Goal: Task Accomplishment & Management: Complete application form

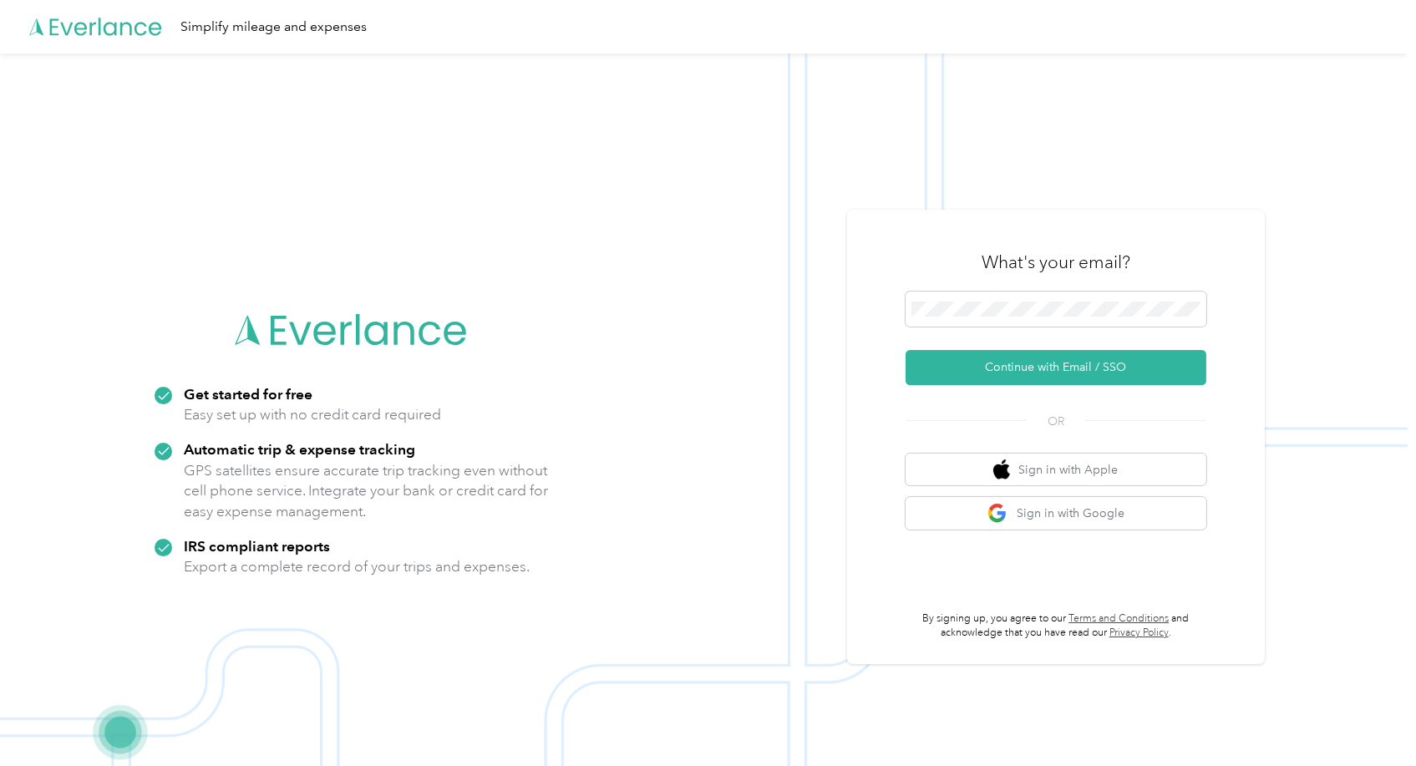
click at [376, 23] on div "Simplify mileage and expenses" at bounding box center [704, 26] width 1408 height 53
click at [1130, 353] on button "Continue with Email / SSO" at bounding box center [1056, 367] width 301 height 35
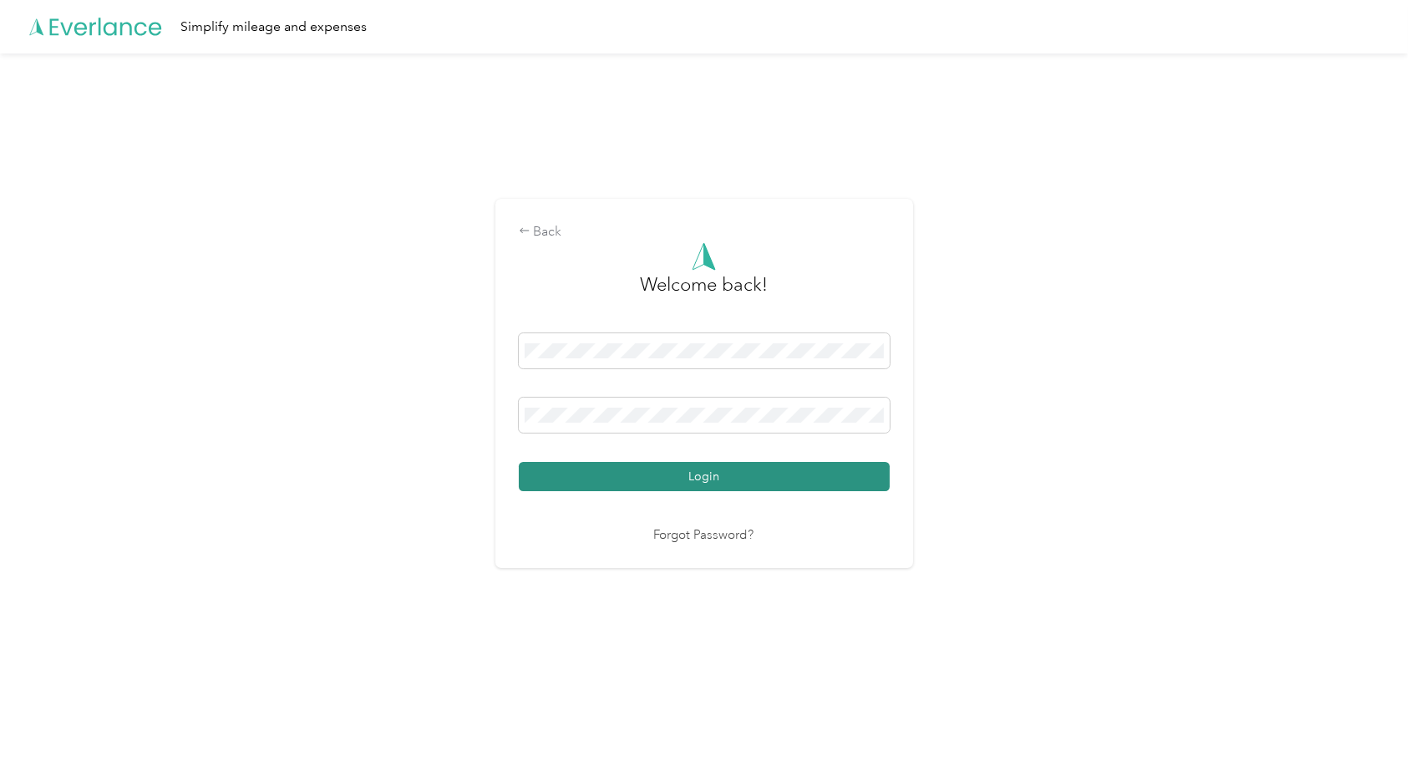
click at [737, 483] on button "Login" at bounding box center [704, 476] width 371 height 29
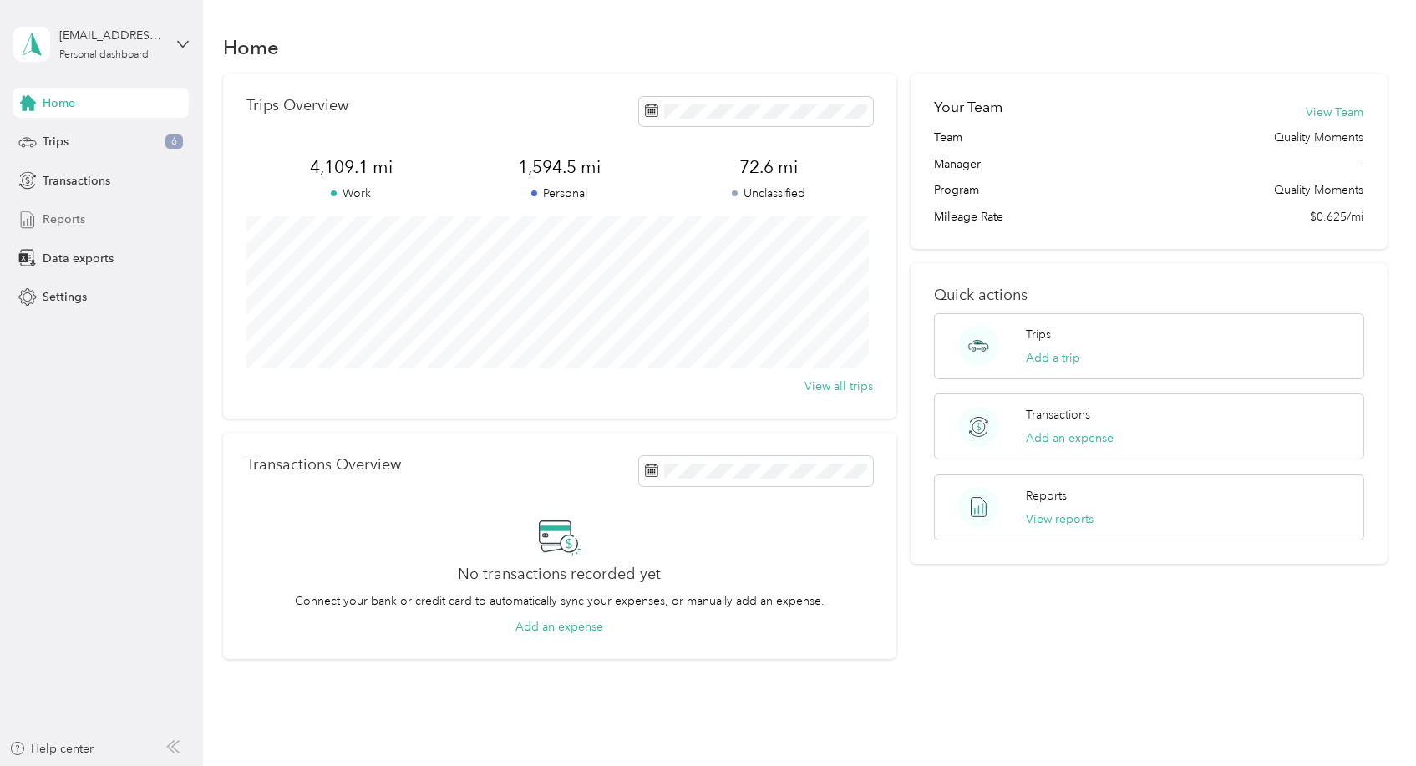
click at [69, 217] on span "Reports" at bounding box center [64, 220] width 43 height 18
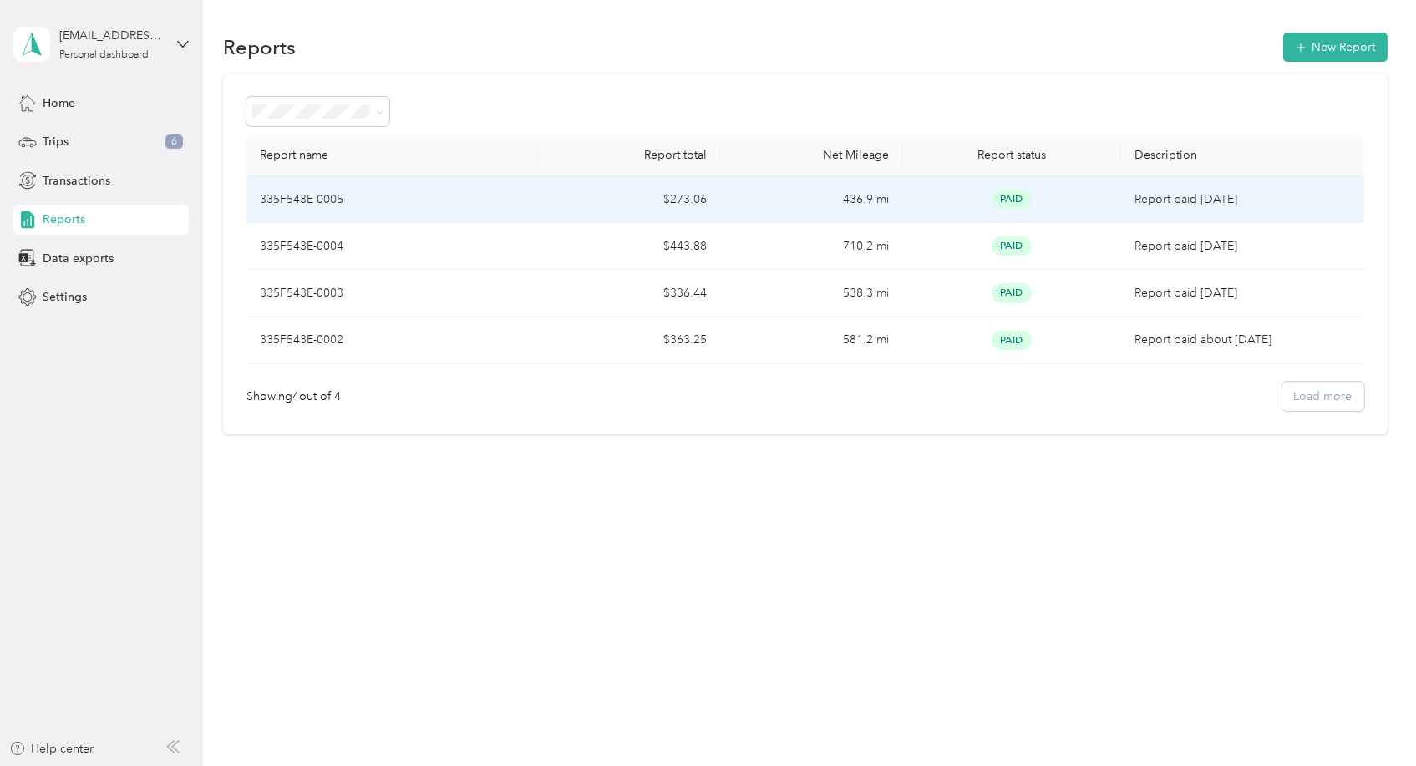
click at [567, 202] on td "$273.06" at bounding box center [629, 199] width 182 height 47
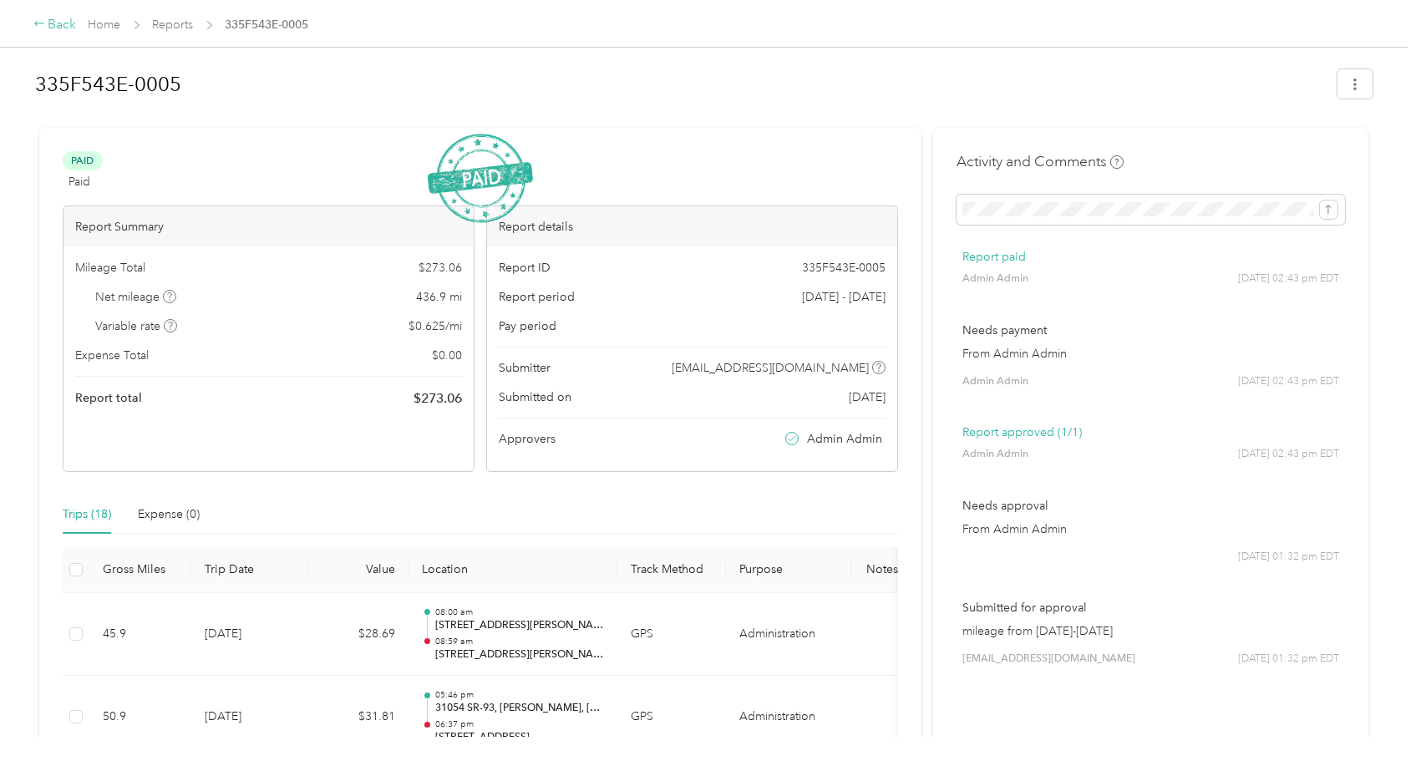
click at [47, 28] on div "Back" at bounding box center [54, 25] width 43 height 20
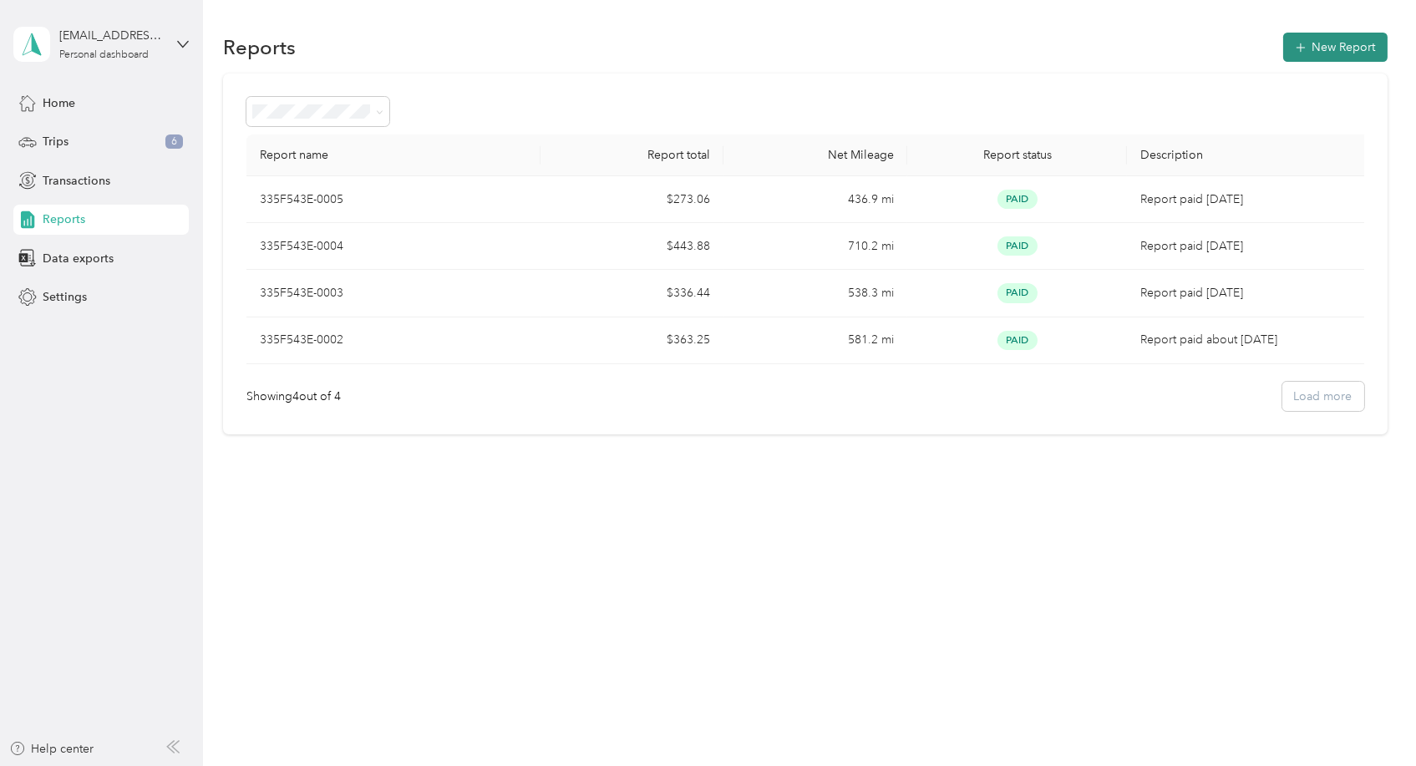
click at [1320, 37] on button "New Report" at bounding box center [1336, 47] width 104 height 29
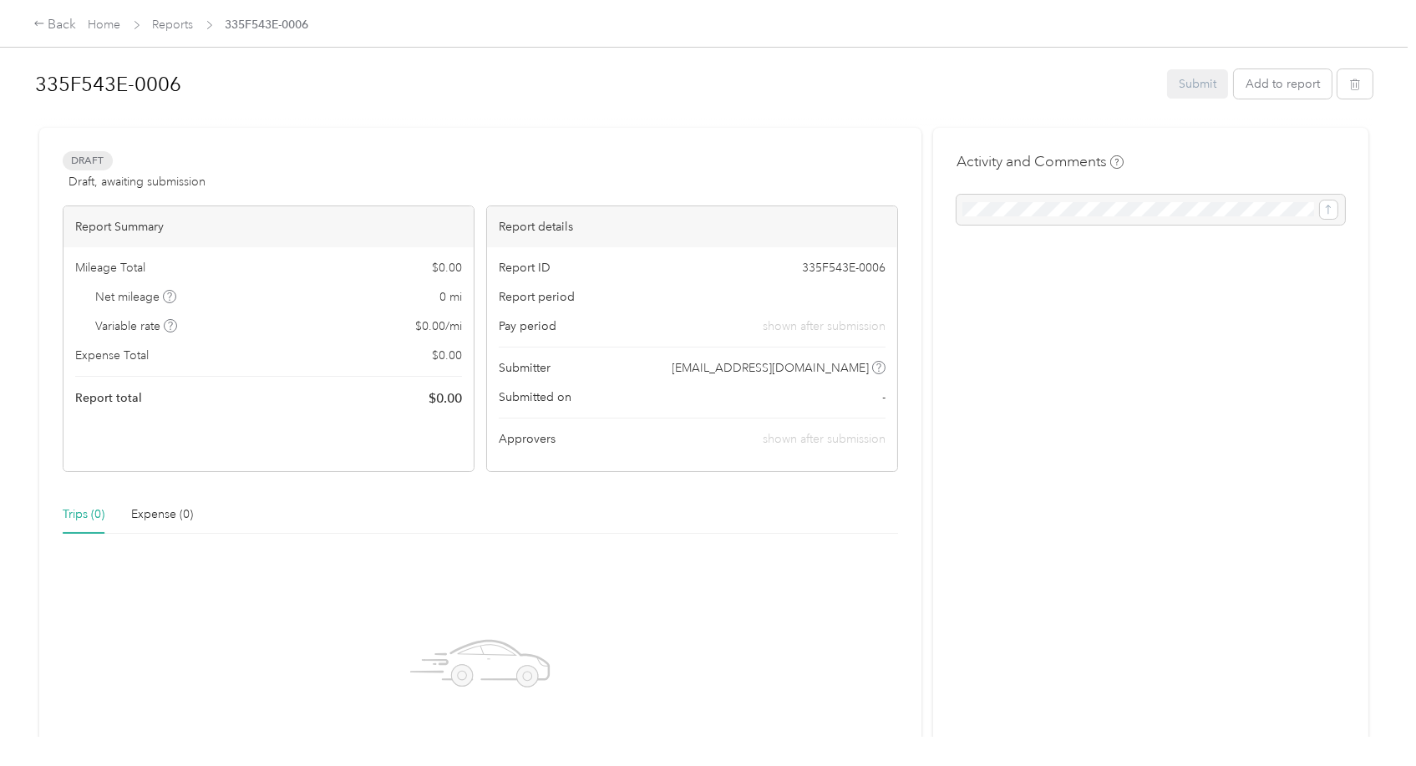
scroll to position [220, 0]
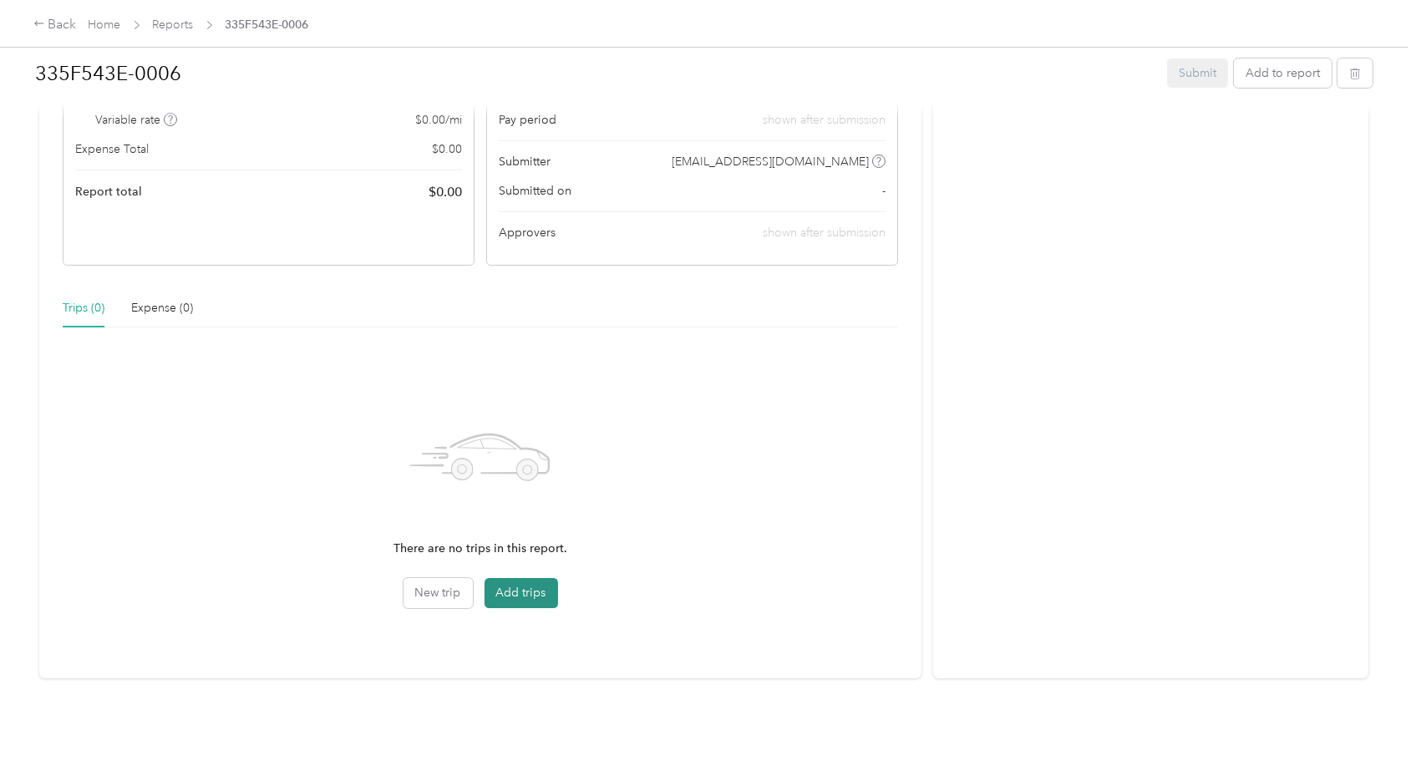
click at [542, 578] on button "Add trips" at bounding box center [522, 593] width 74 height 30
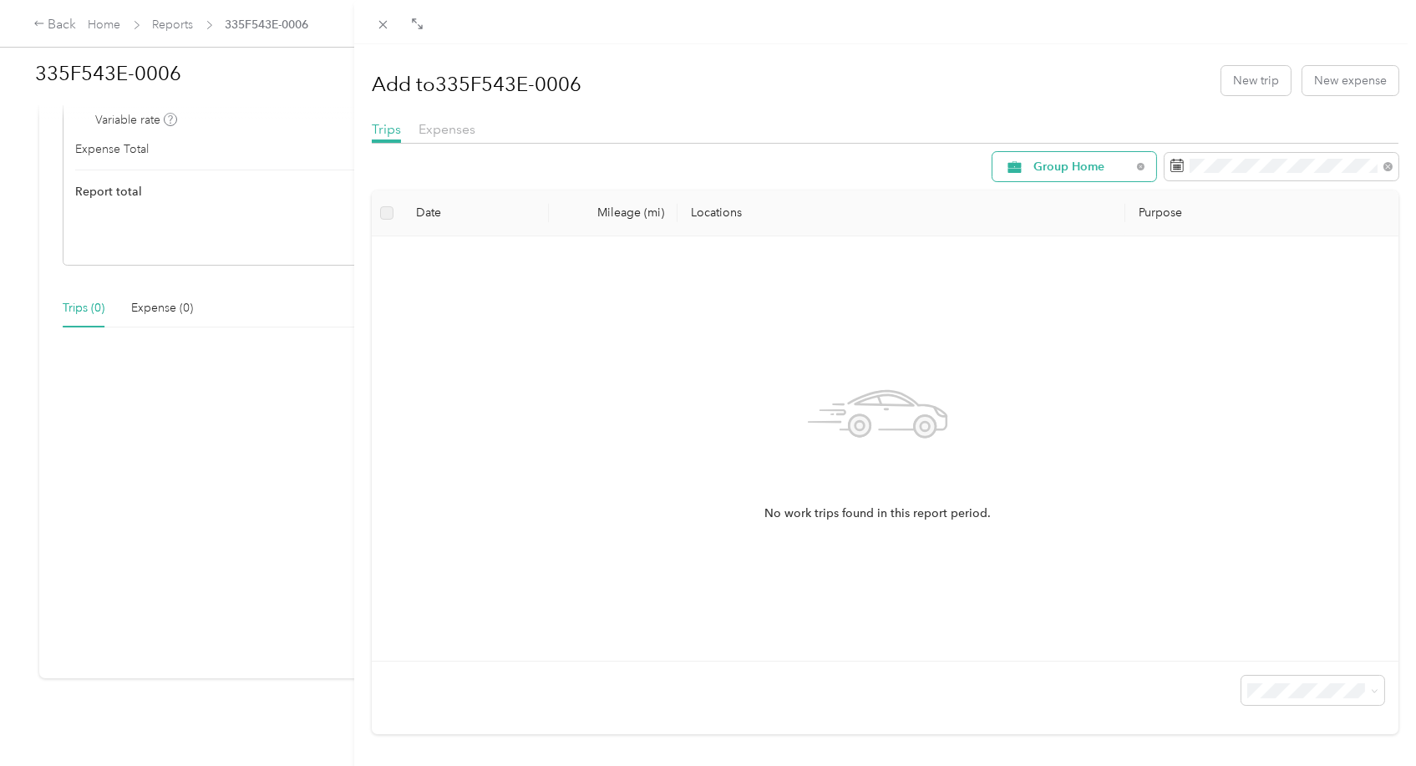
click at [1124, 170] on div "Group Home" at bounding box center [1075, 166] width 164 height 29
click at [1060, 316] on span "Administration" at bounding box center [1076, 315] width 113 height 18
click at [1110, 161] on span "Administration" at bounding box center [1083, 167] width 98 height 12
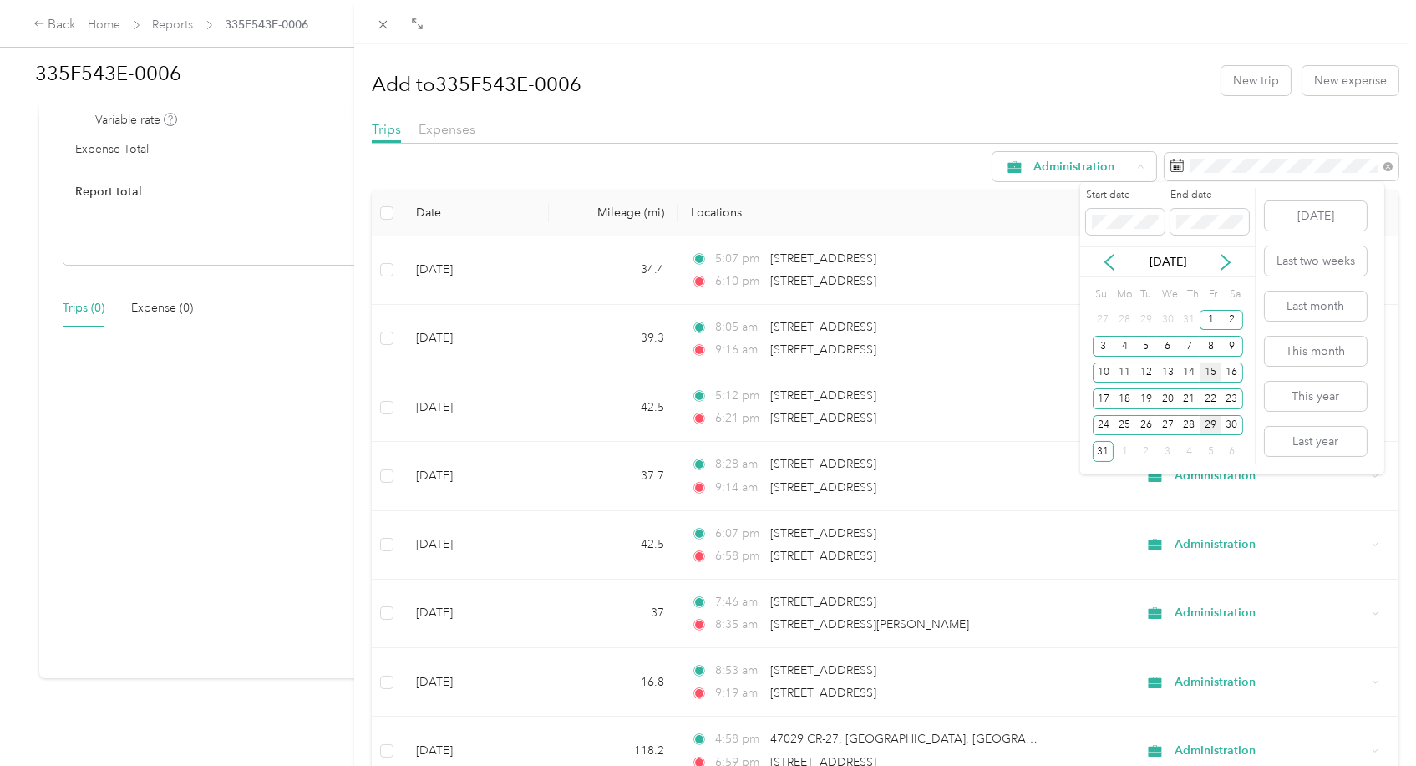
click at [1210, 373] on div "15" at bounding box center [1211, 373] width 22 height 21
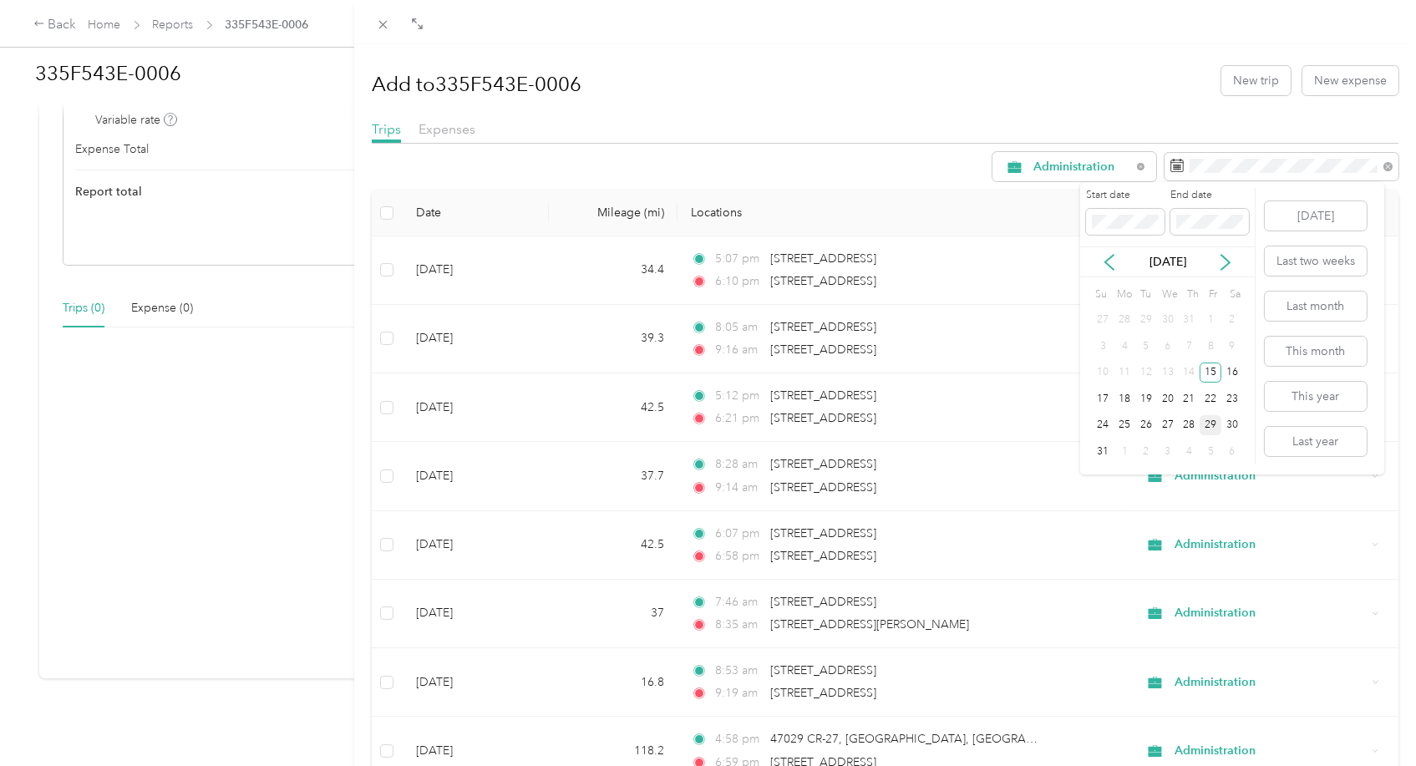
click at [1213, 423] on div "29" at bounding box center [1211, 425] width 22 height 21
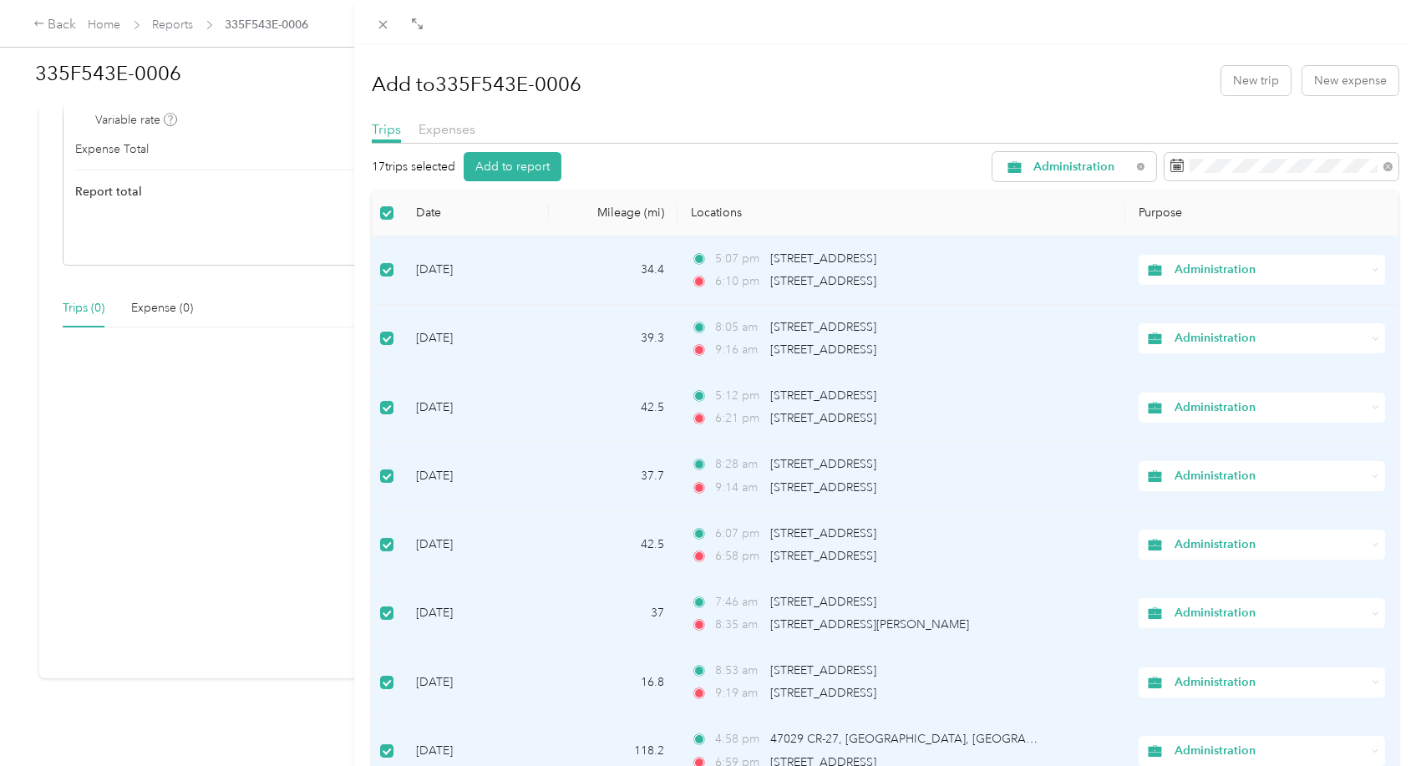
click at [54, 23] on div "Add to 335F543E-0006 New trip New expense Trips Expenses 17 trips selected Add …" at bounding box center [708, 383] width 1416 height 766
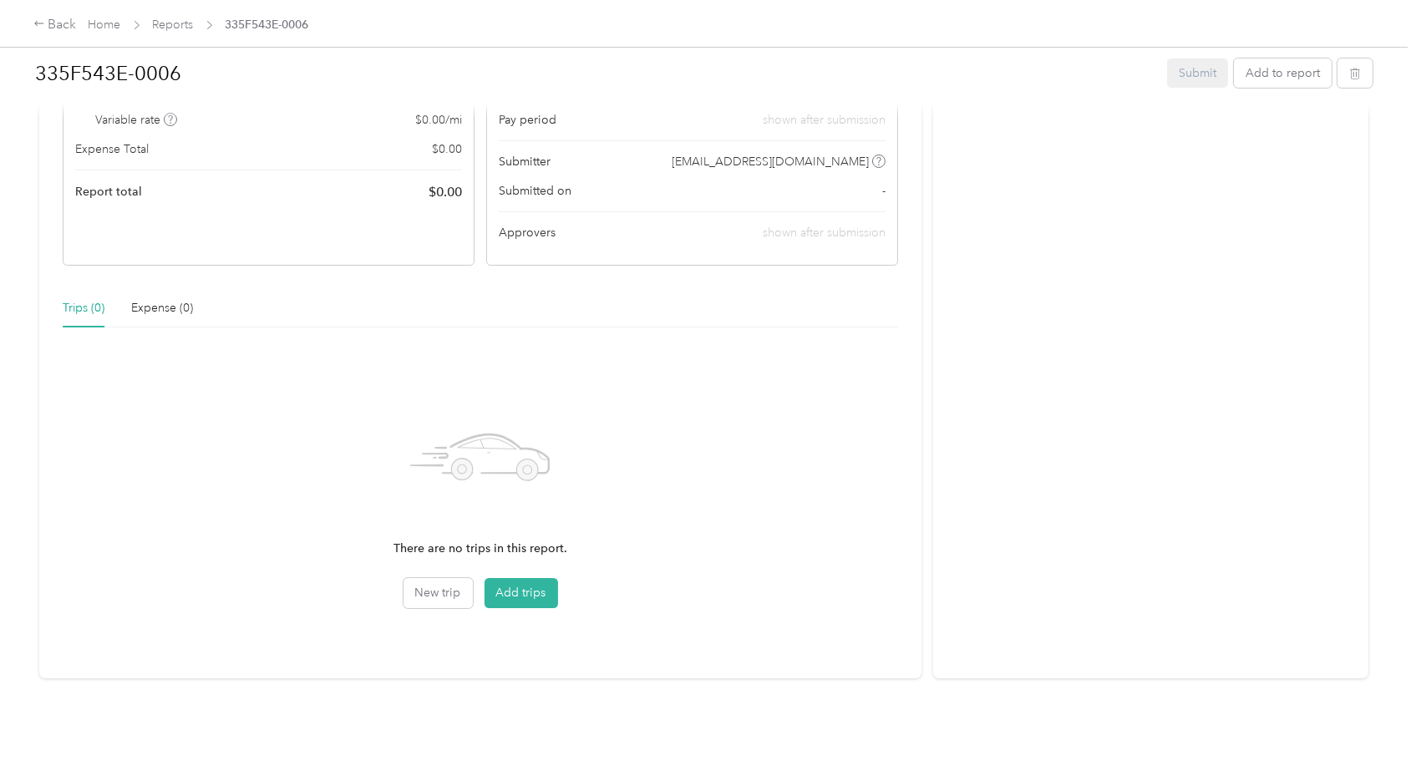
click at [54, 23] on div "Back" at bounding box center [54, 25] width 43 height 20
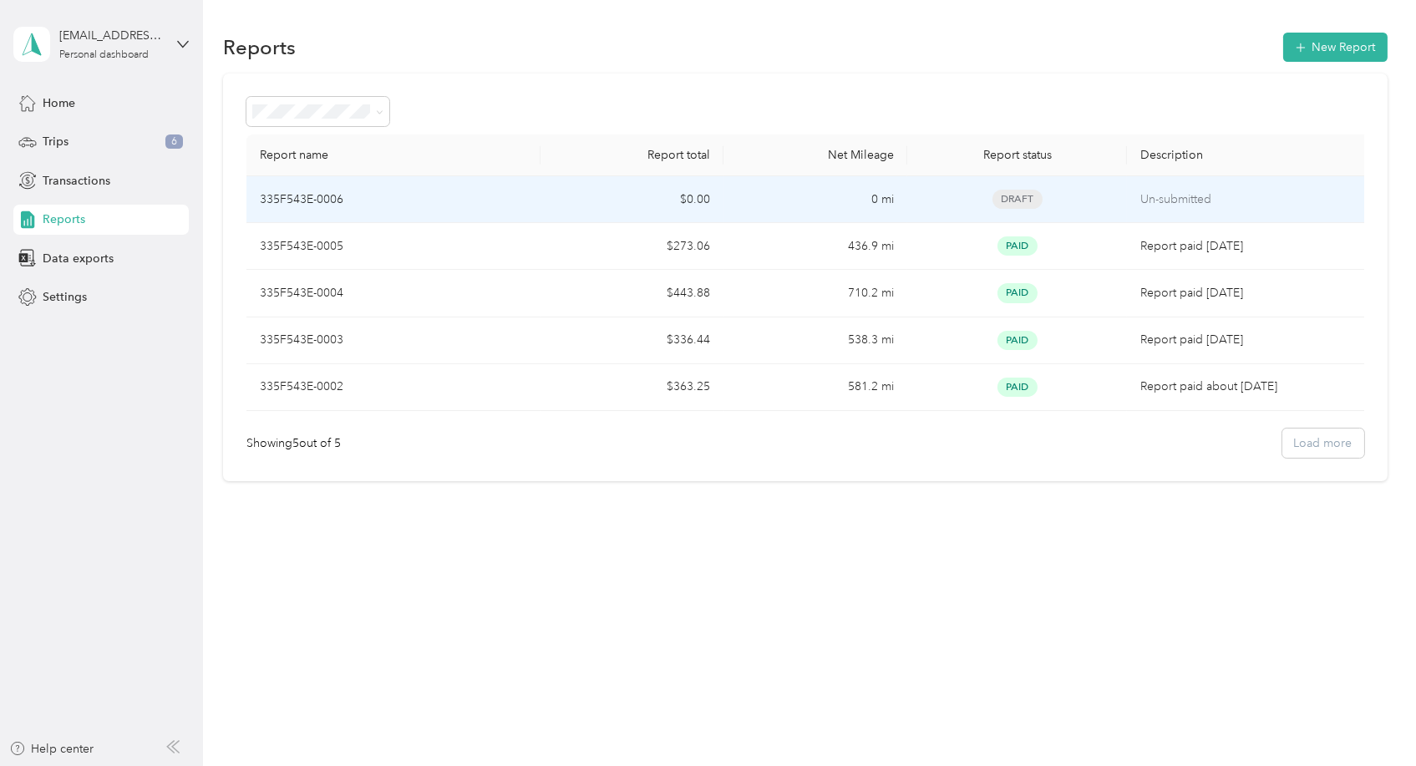
click at [1045, 196] on div "Draft" at bounding box center [1018, 199] width 194 height 19
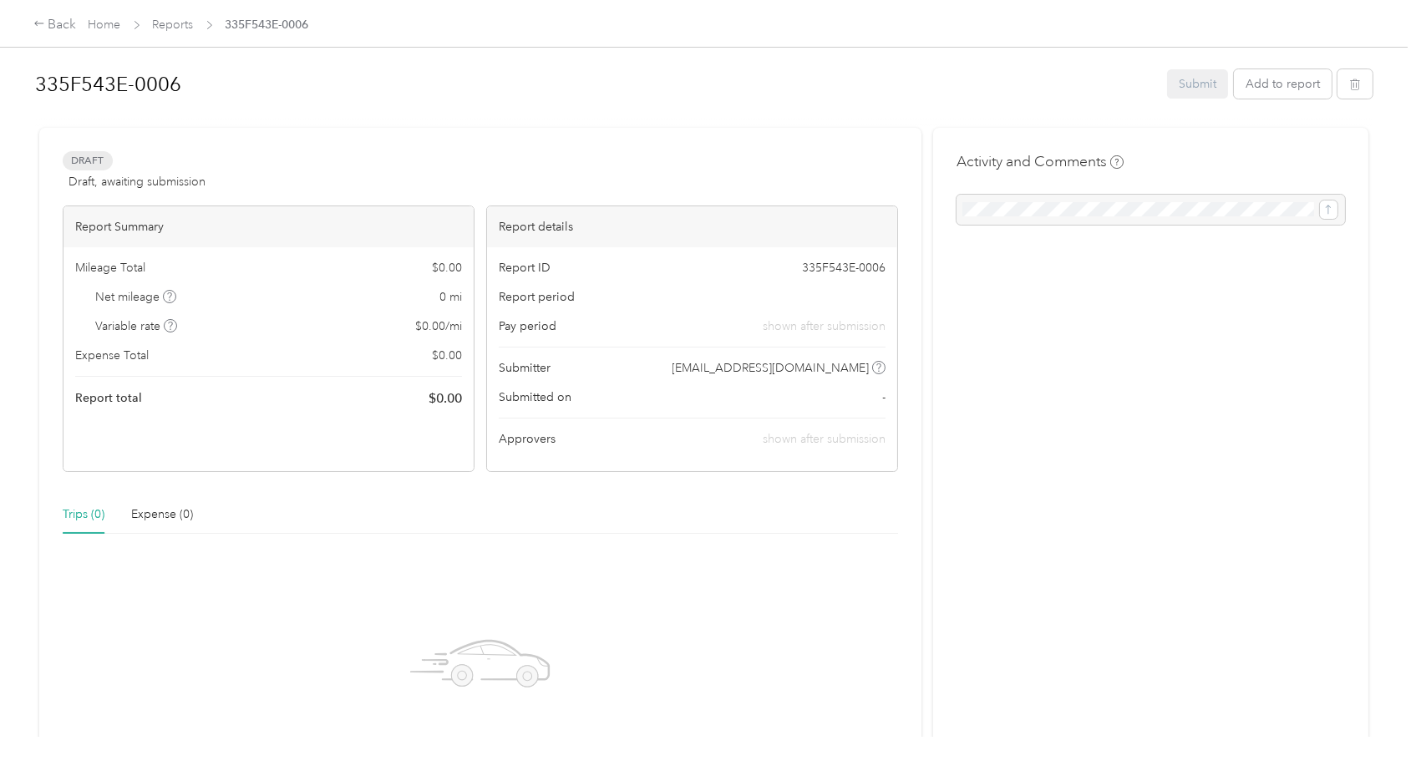
scroll to position [220, 0]
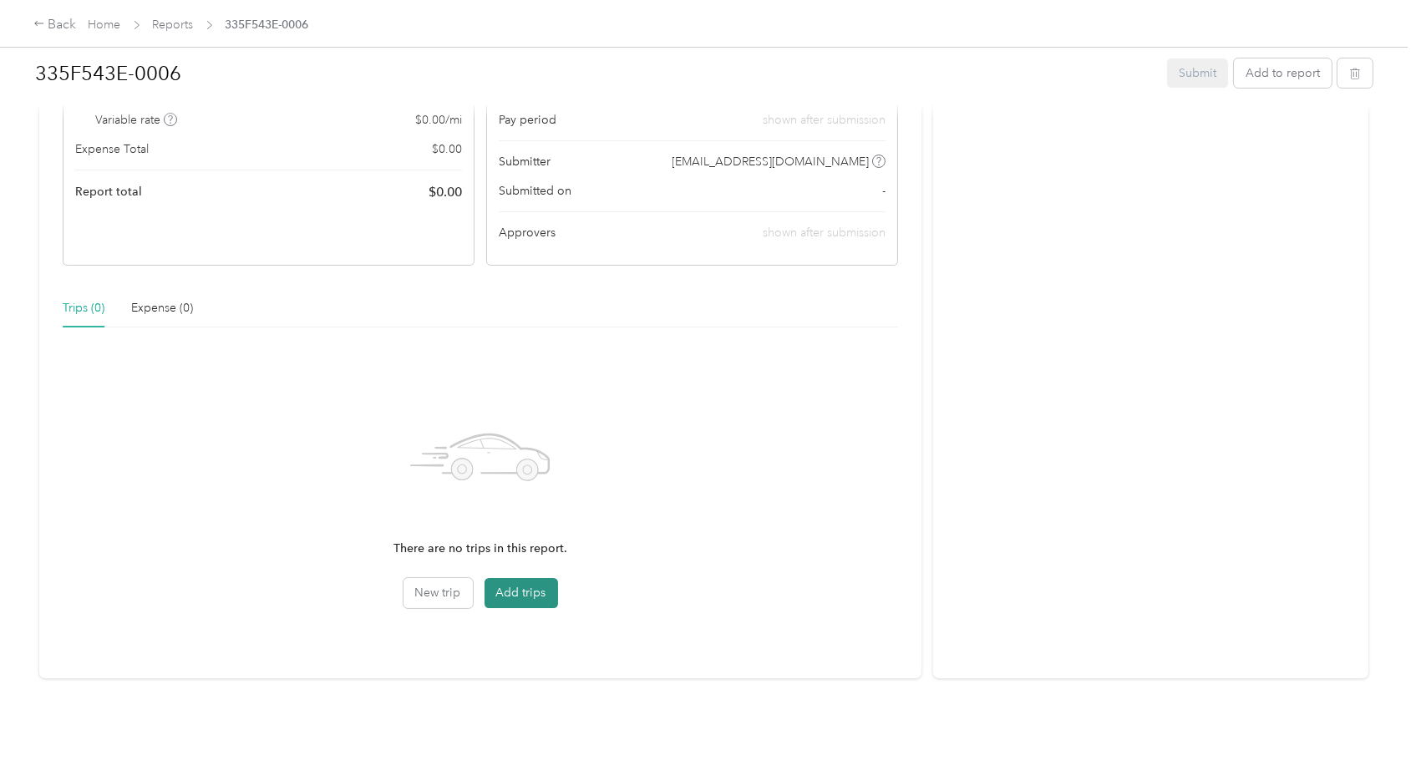
click at [518, 578] on button "Add trips" at bounding box center [522, 593] width 74 height 30
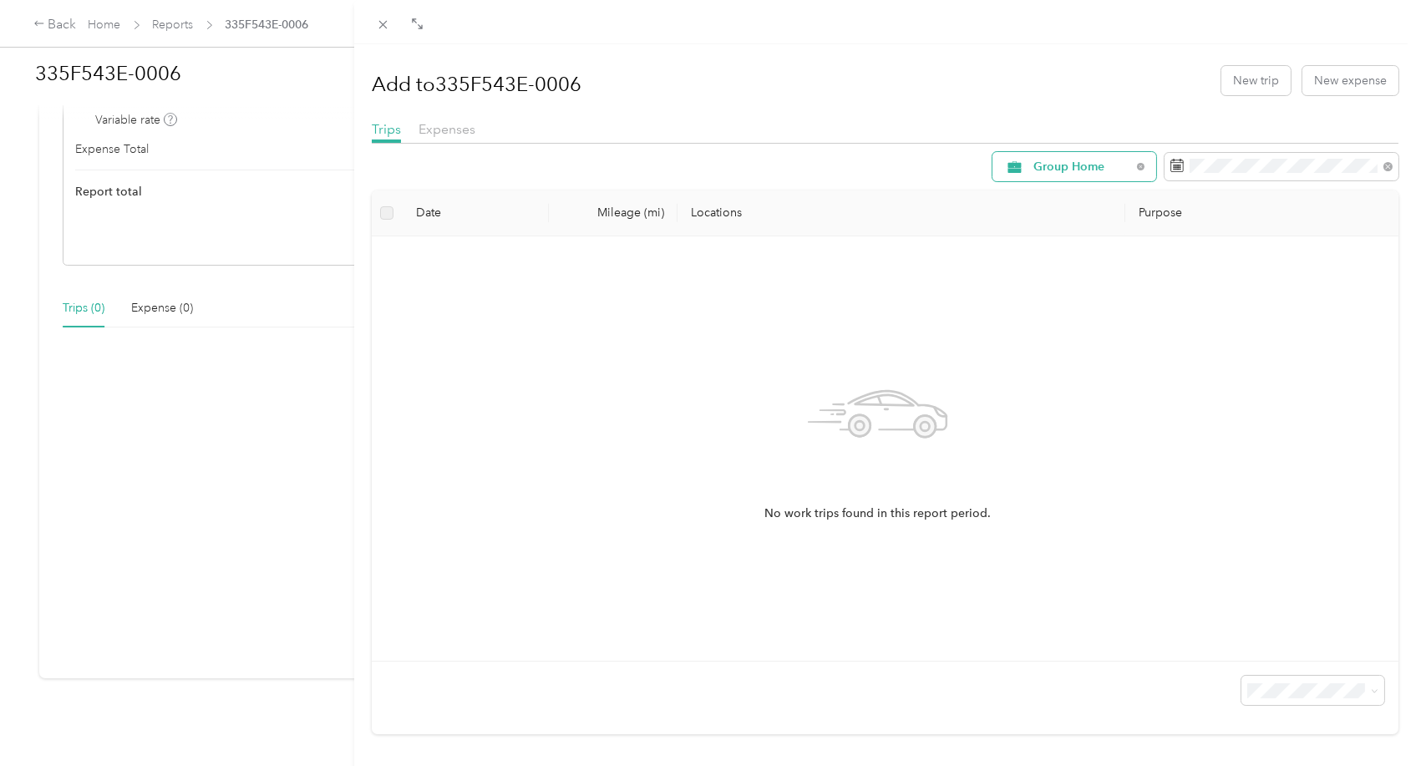
click at [1137, 169] on icon at bounding box center [1140, 166] width 7 height 7
click at [1106, 169] on span "All Purposes" at bounding box center [1083, 167] width 98 height 12
click at [1033, 316] on span "Administration" at bounding box center [1076, 315] width 113 height 18
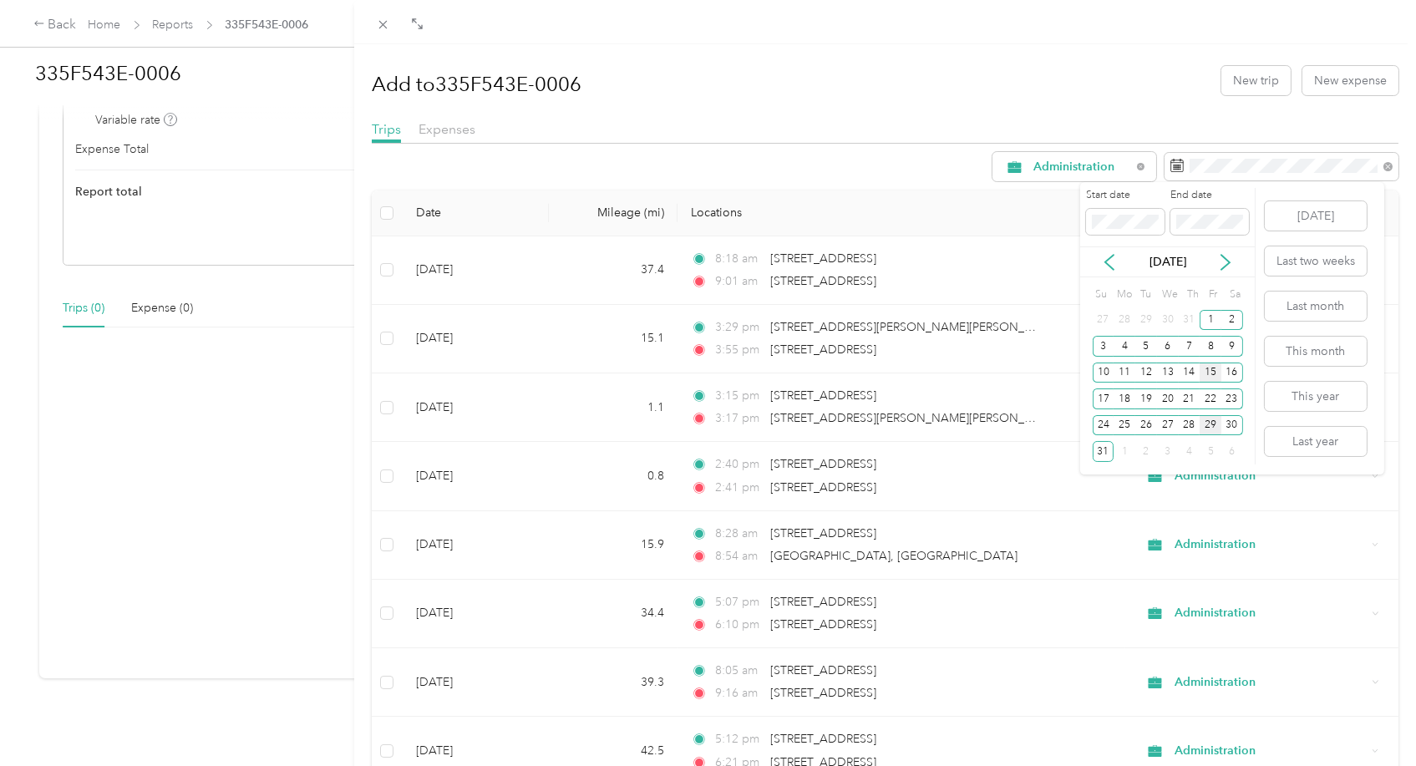
click at [1208, 374] on div "15" at bounding box center [1211, 373] width 22 height 21
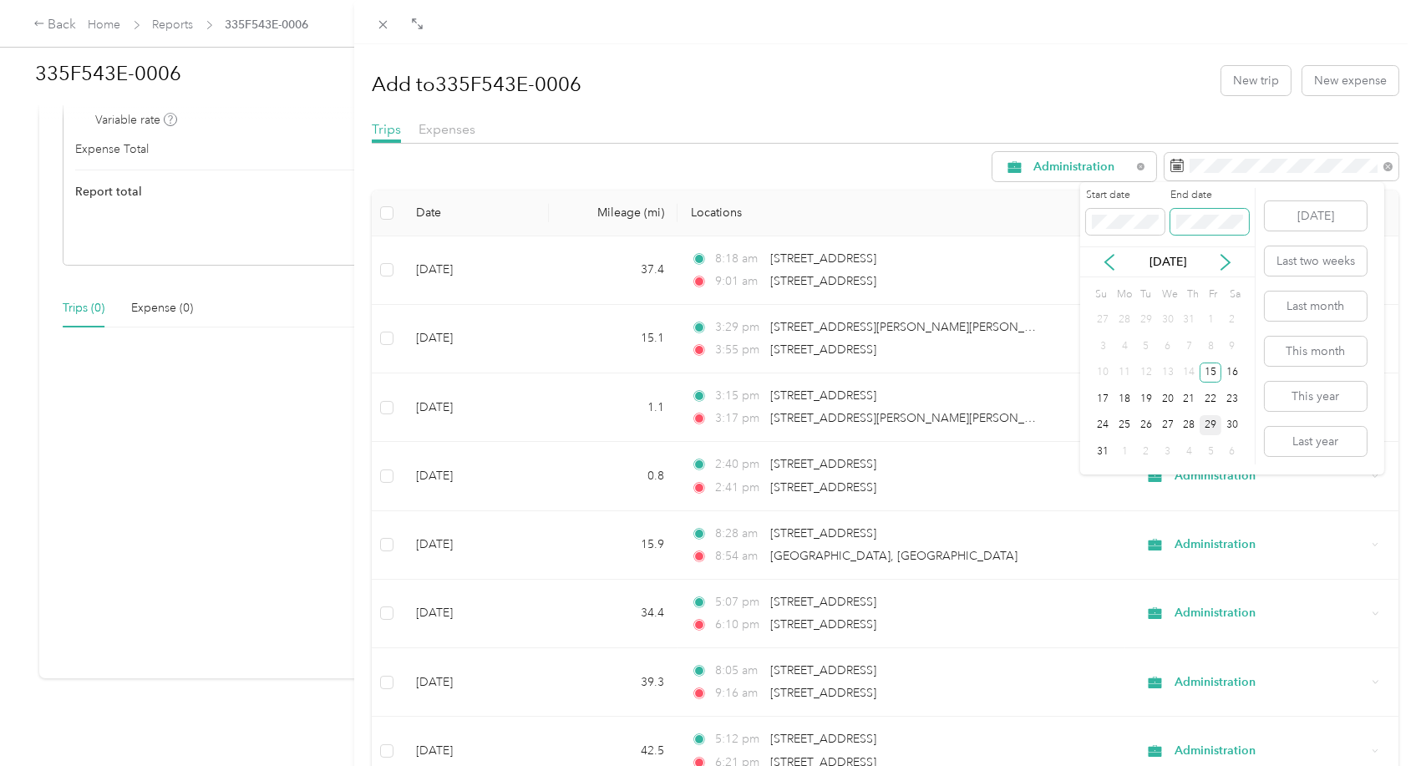
click at [1213, 211] on span at bounding box center [1210, 222] width 79 height 27
click at [1210, 425] on div "29" at bounding box center [1211, 425] width 22 height 21
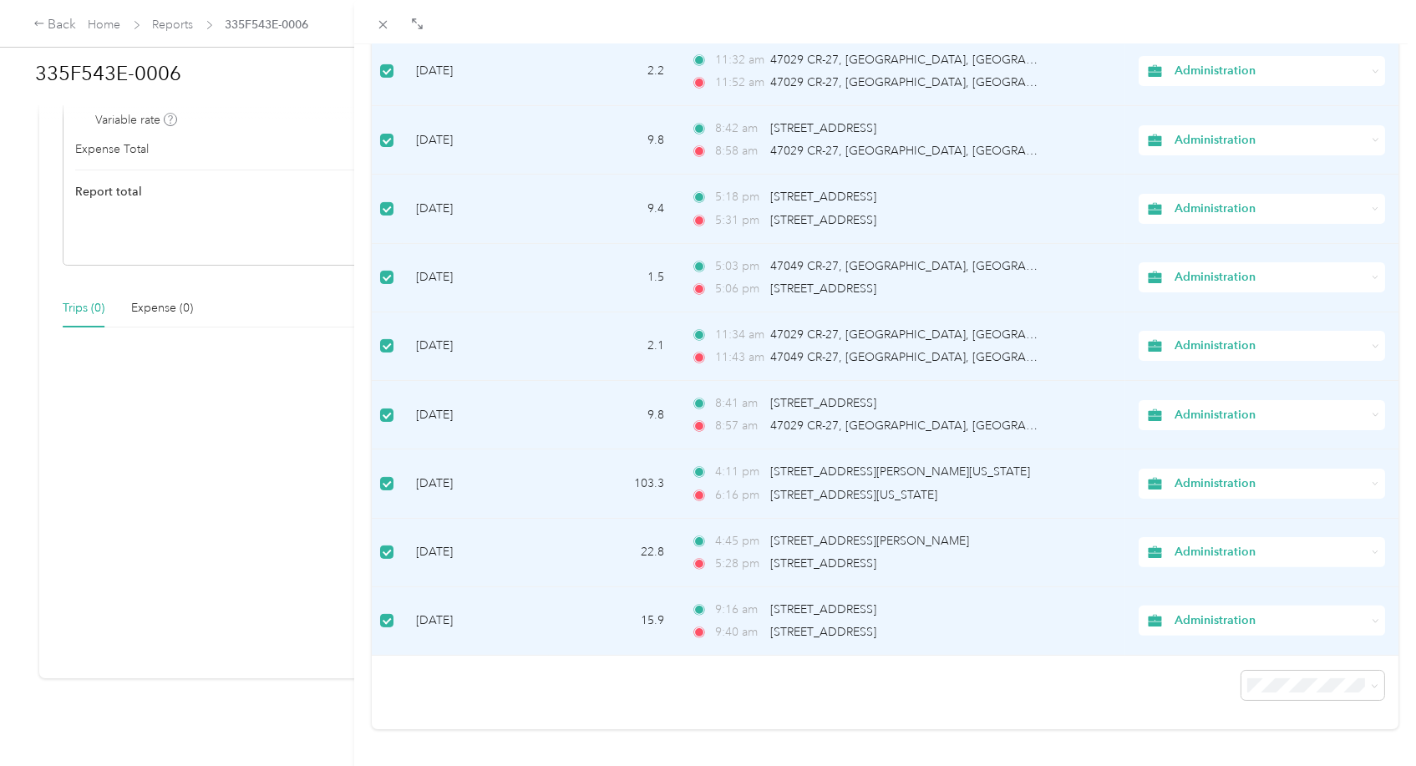
scroll to position [1110, 0]
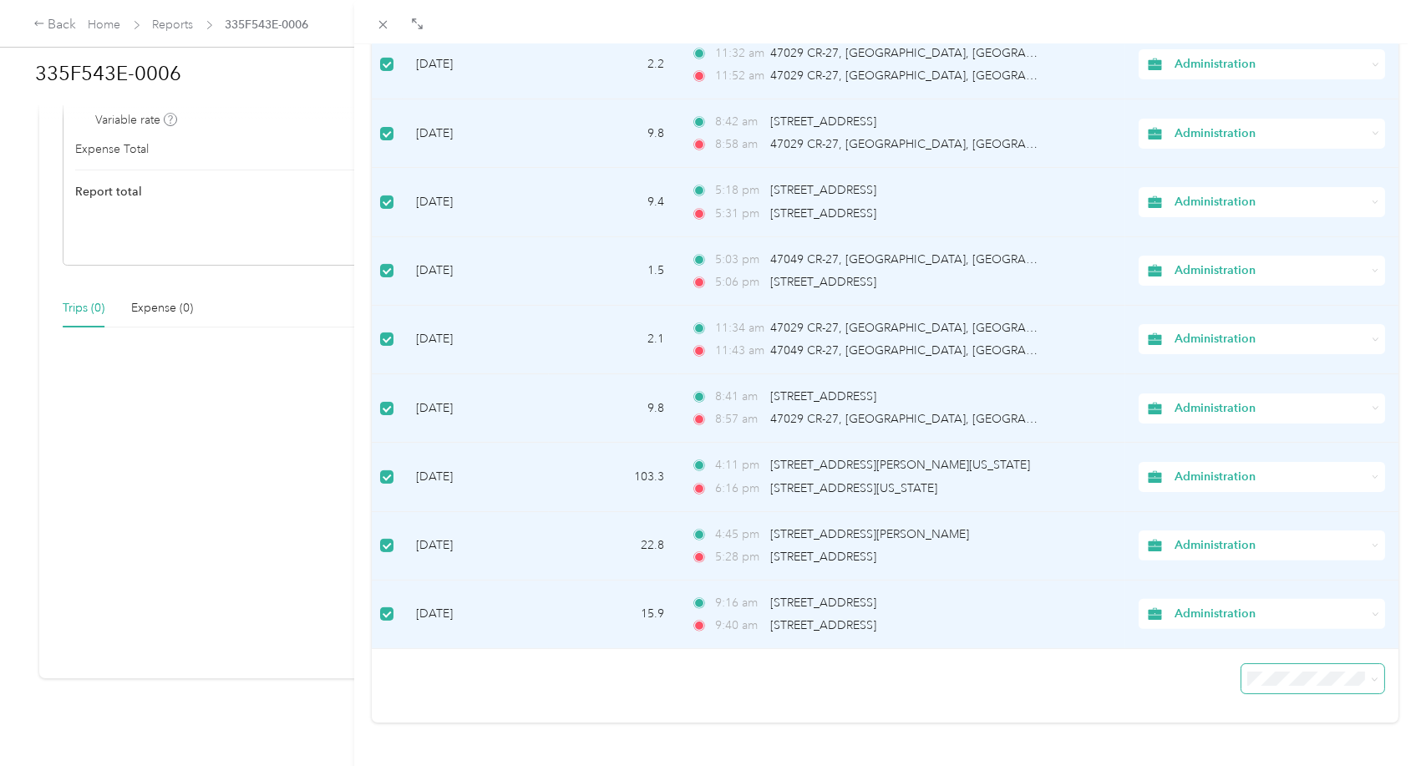
click at [1279, 676] on span at bounding box center [1313, 678] width 142 height 29
click at [1284, 612] on li "50 per load" at bounding box center [1299, 605] width 142 height 29
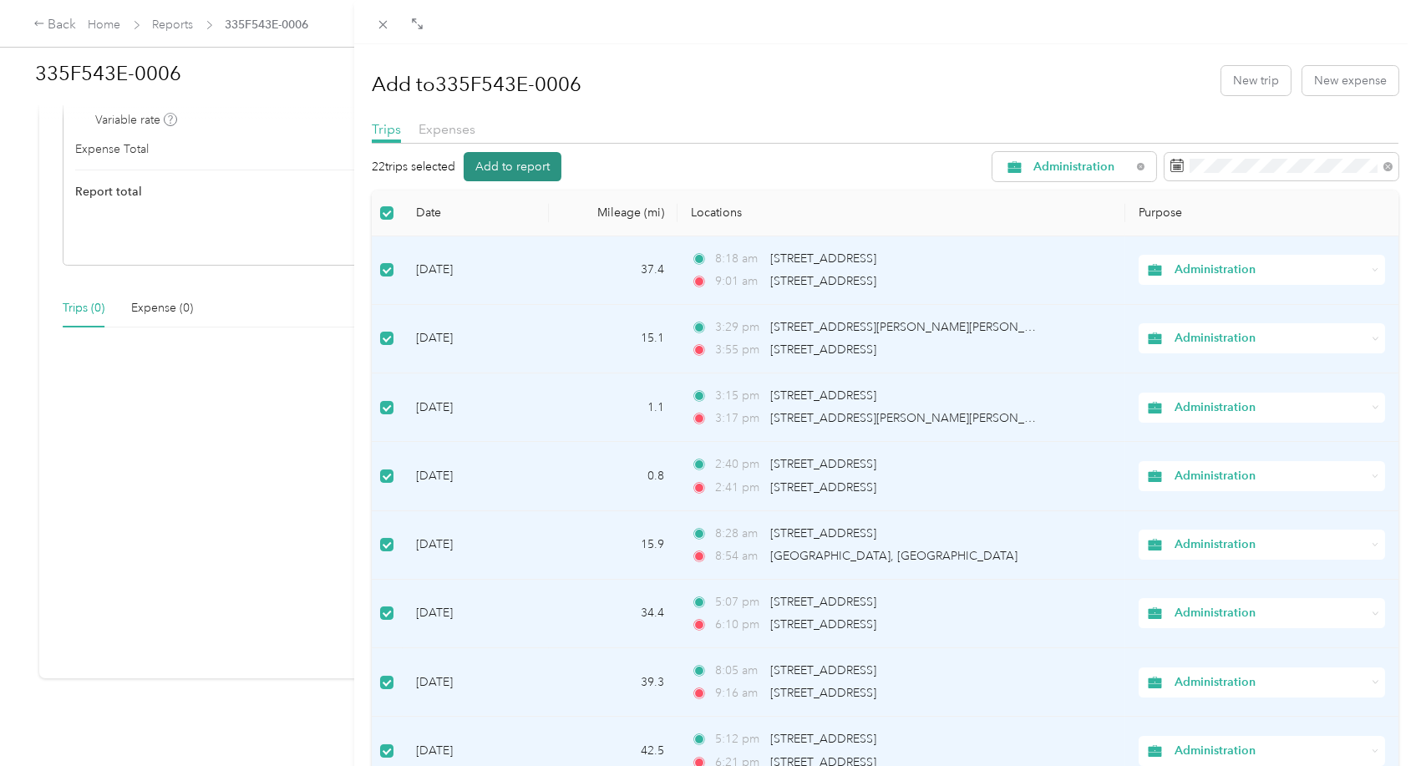
click at [521, 156] on button "Add to report" at bounding box center [513, 166] width 98 height 29
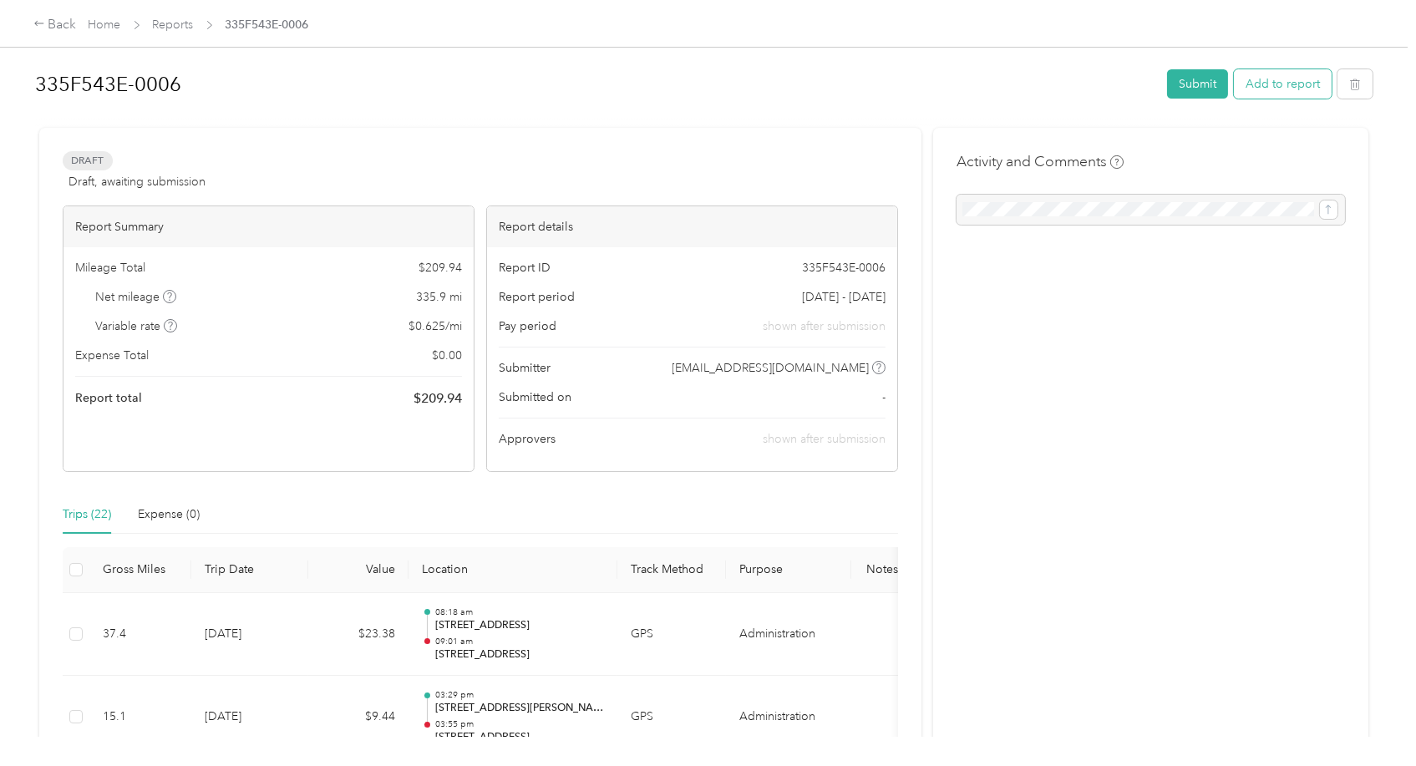
click at [1273, 83] on button "Add to report" at bounding box center [1283, 83] width 98 height 29
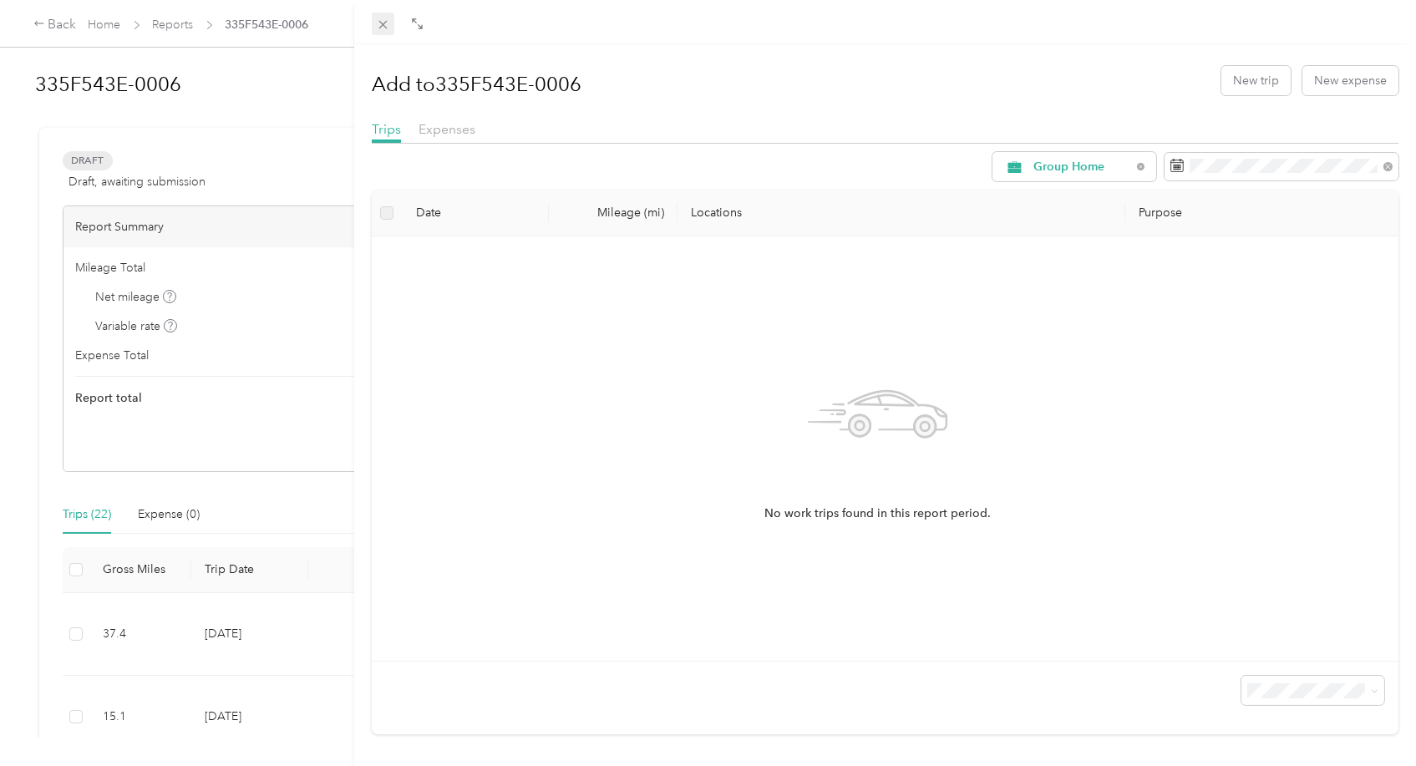
click at [386, 734] on div "Drag to resize Click to close Add to 335F543E-0006 New trip New expense Trips E…" at bounding box center [704, 766] width 1408 height 0
click at [384, 28] on icon at bounding box center [383, 25] width 14 height 14
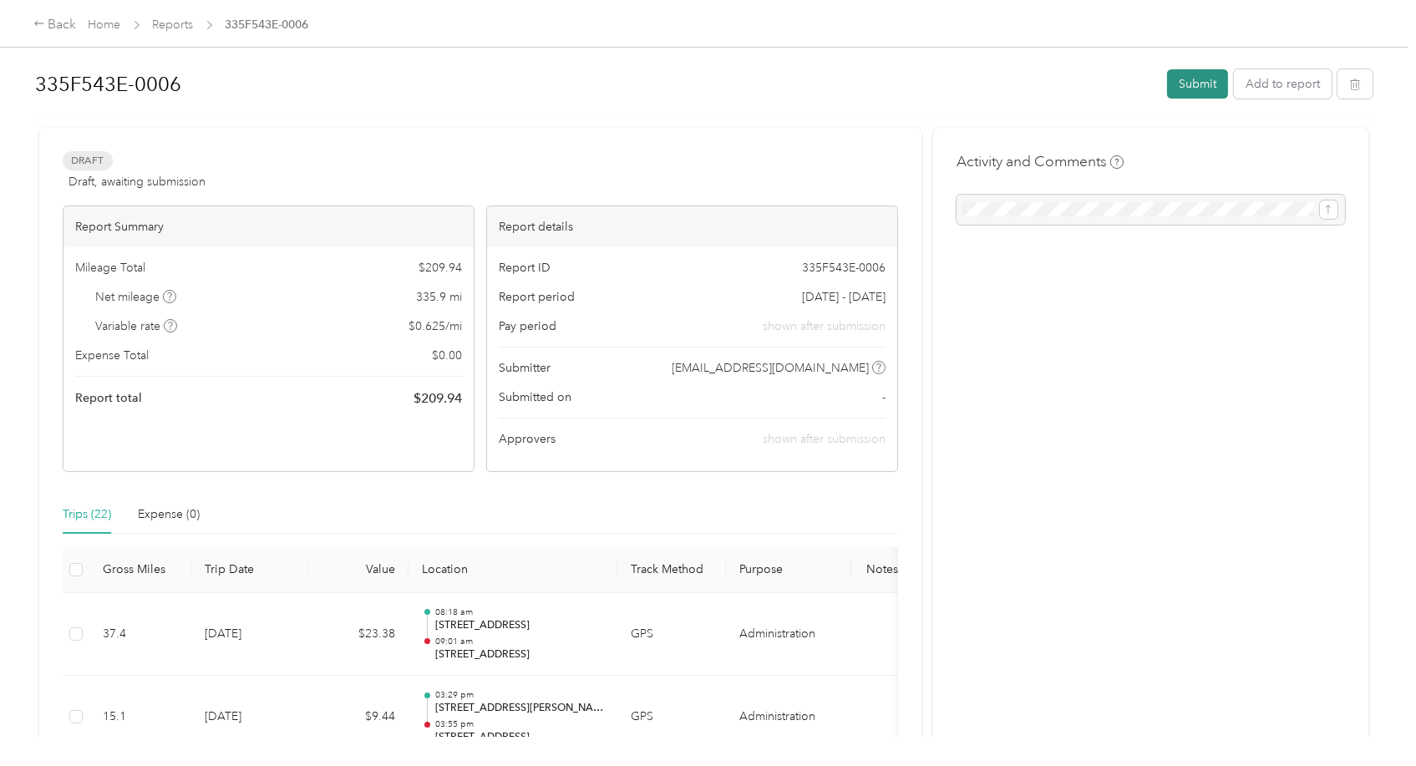
click at [1183, 77] on button "Submit" at bounding box center [1197, 83] width 61 height 29
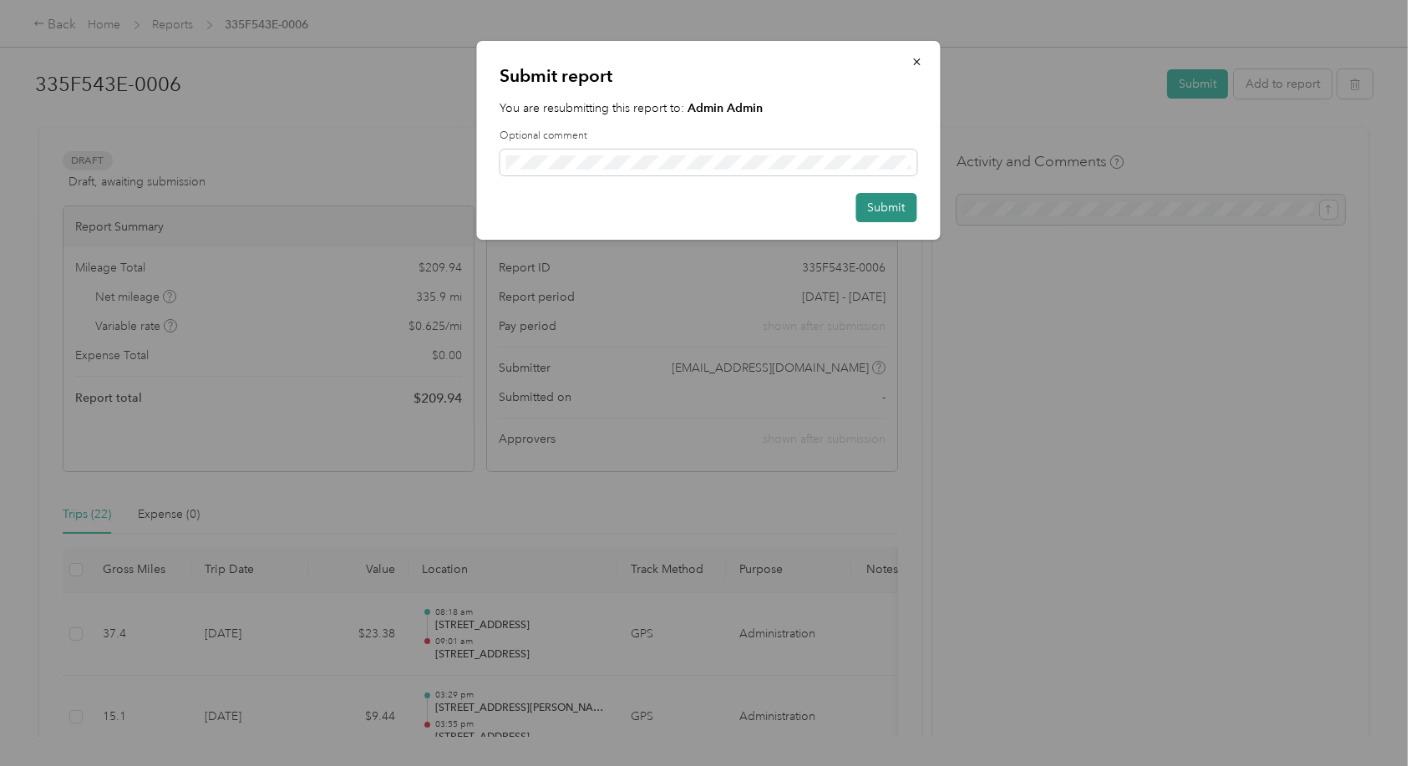
click at [887, 201] on button "Submit" at bounding box center [886, 207] width 61 height 29
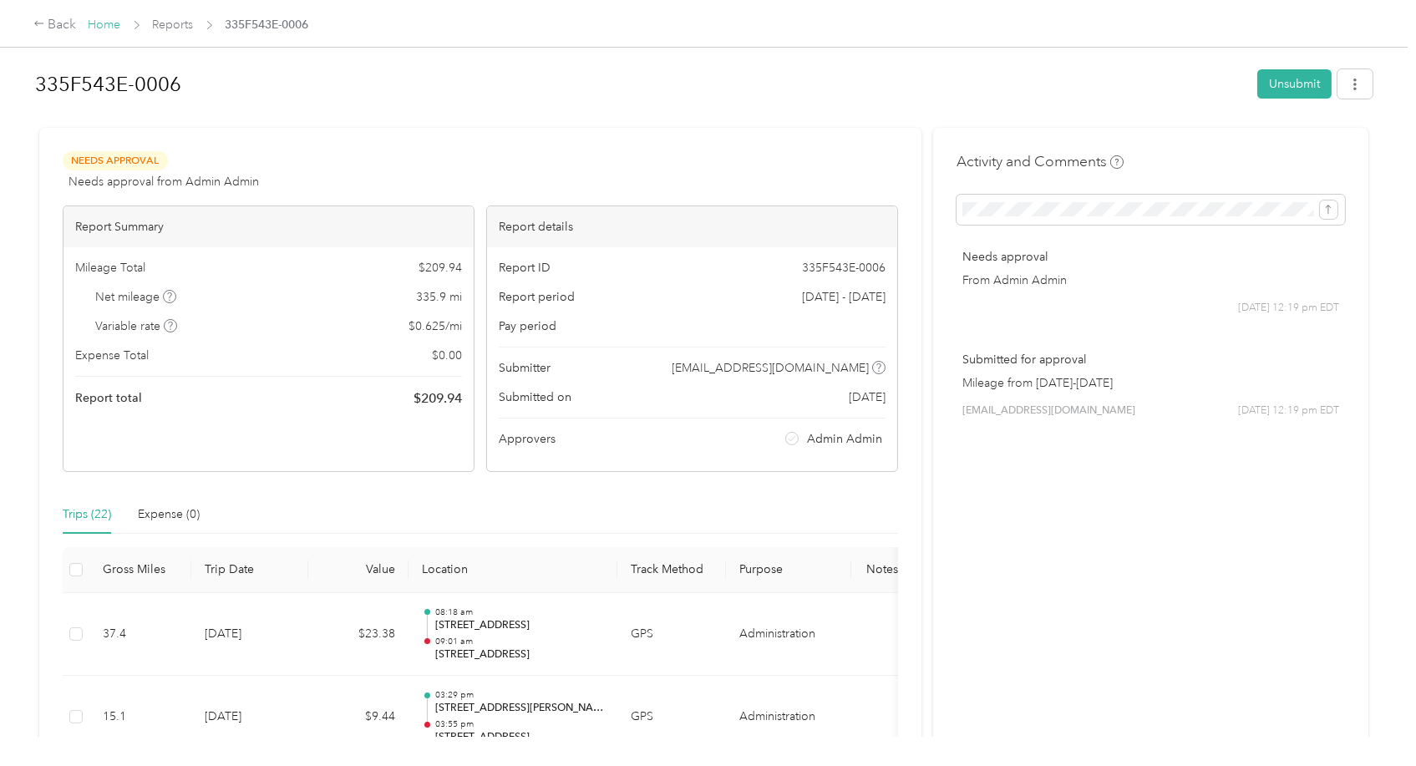
click at [102, 22] on link "Home" at bounding box center [105, 25] width 33 height 14
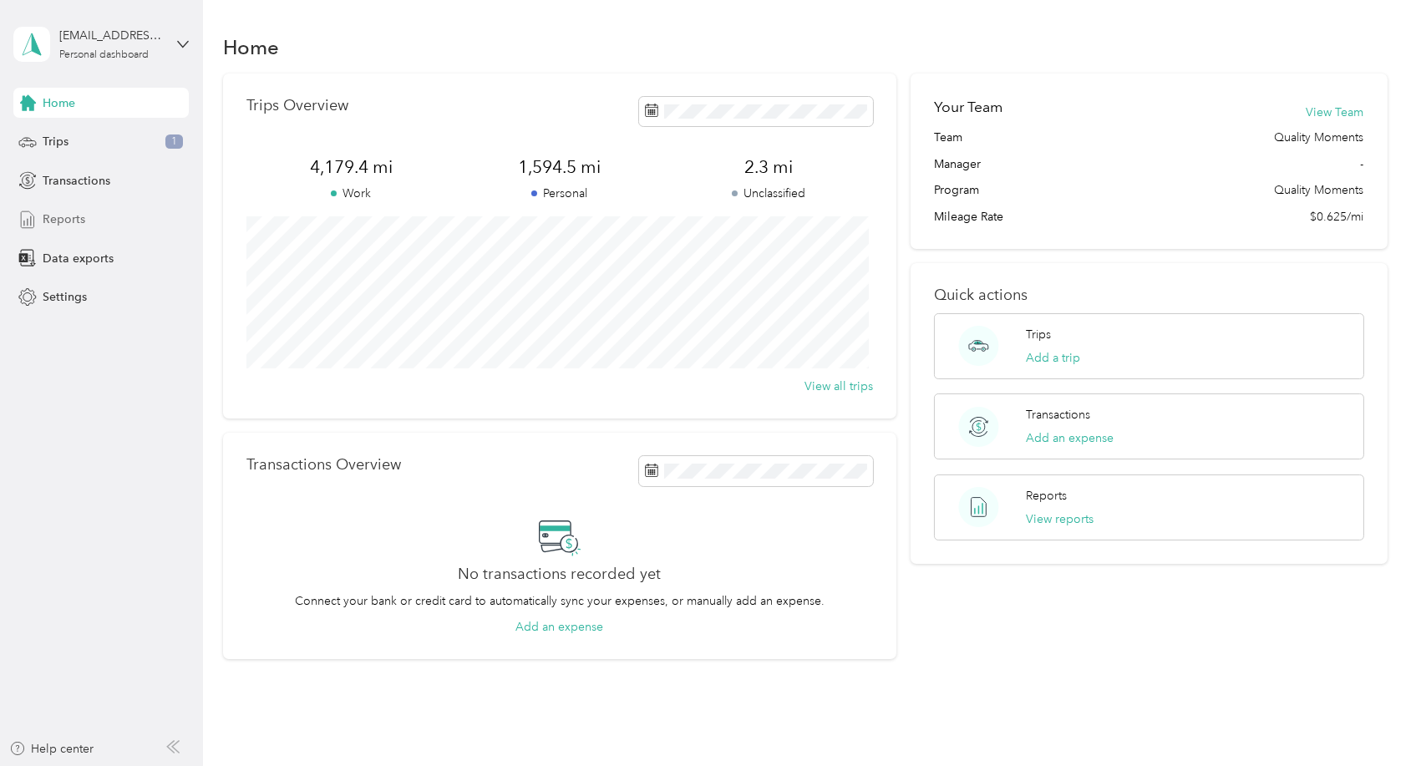
click at [67, 223] on span "Reports" at bounding box center [64, 220] width 43 height 18
